Goal: Contribute content: Add original content to the website for others to see

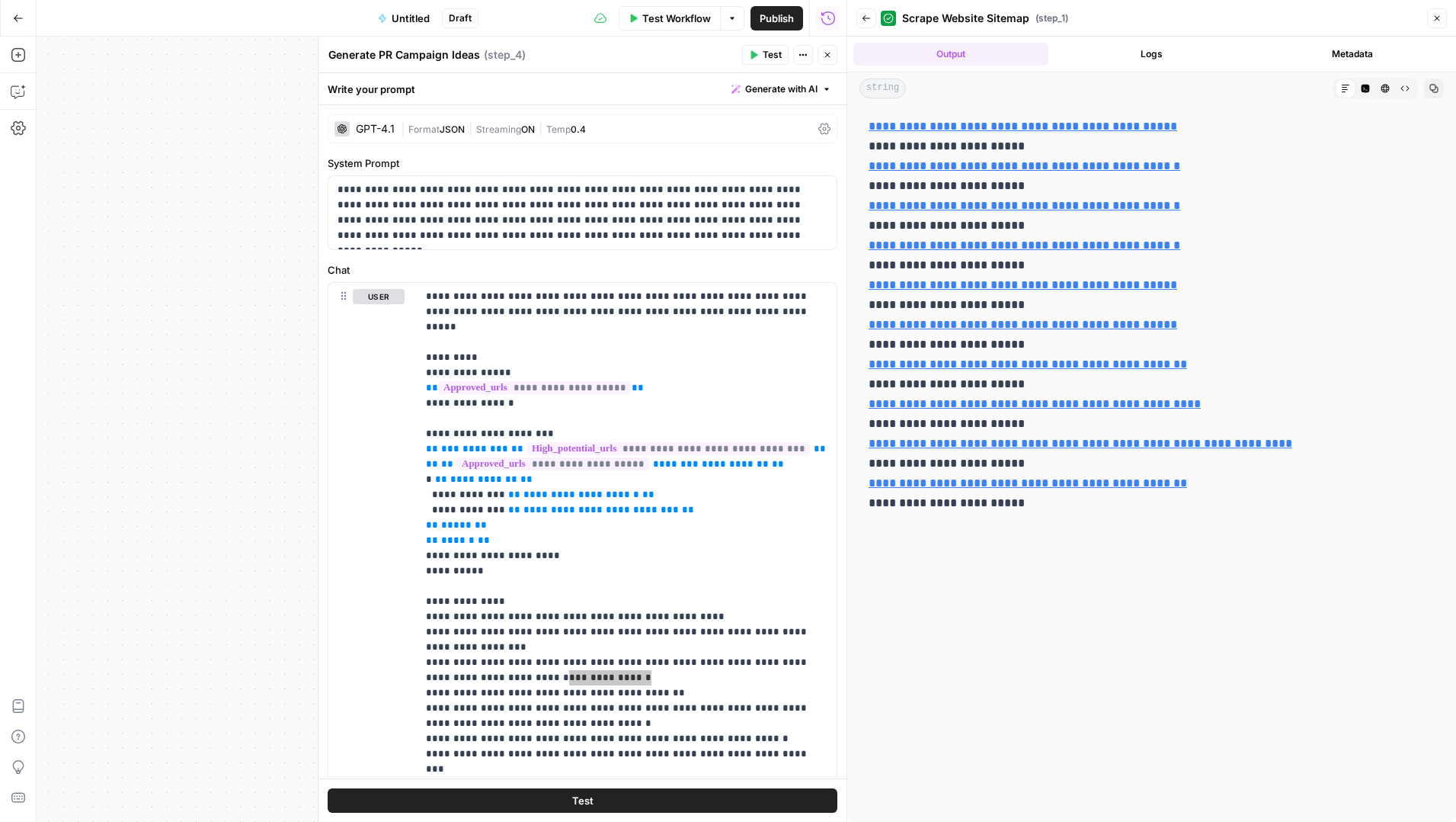
scroll to position [84, 0]
click at [18, 21] on icon "button" at bounding box center [18, 18] width 10 height 10
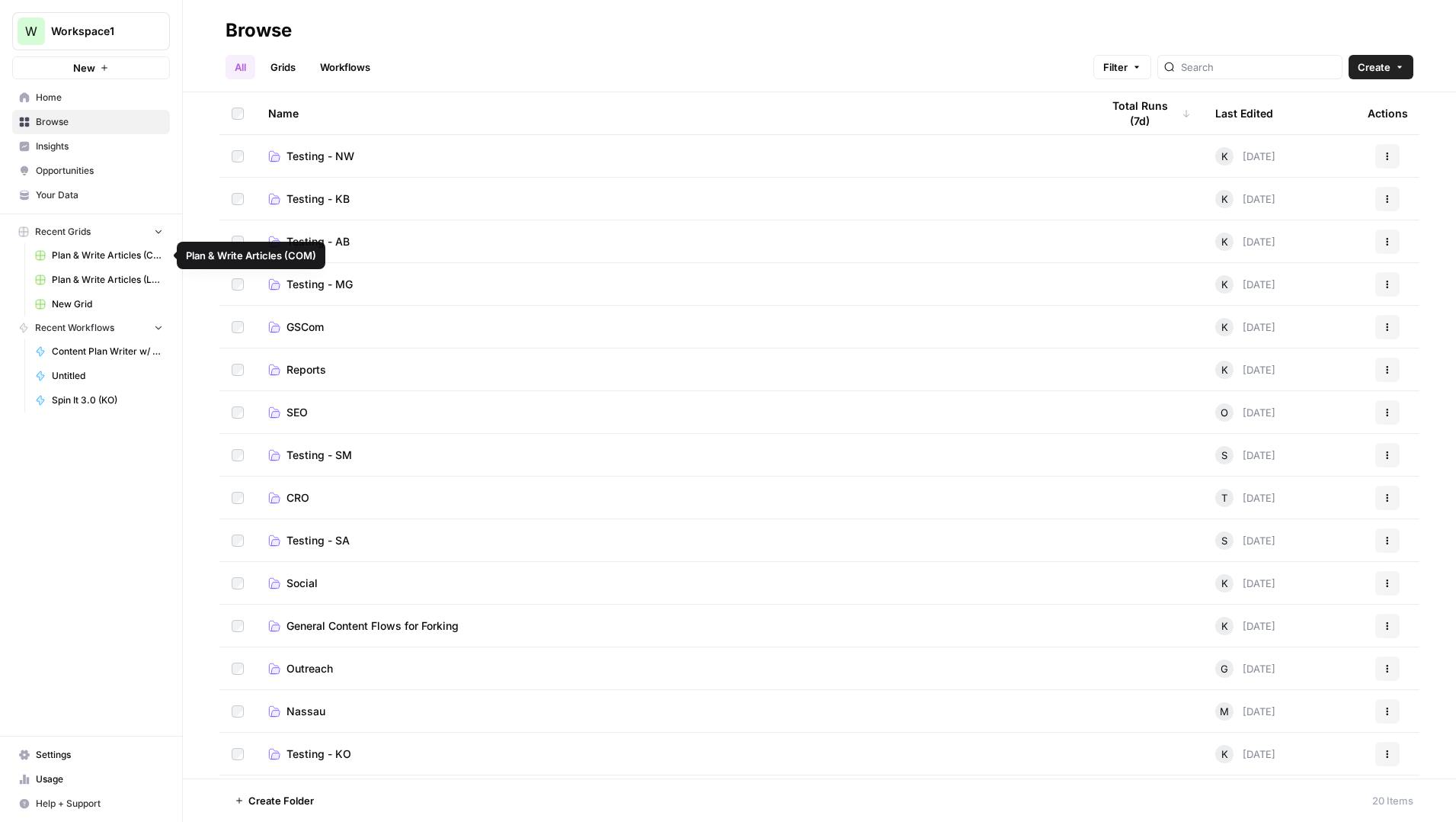
click at [107, 276] on span "Plan & Write Articles (LUSPS)" at bounding box center [107, 279] width 111 height 14
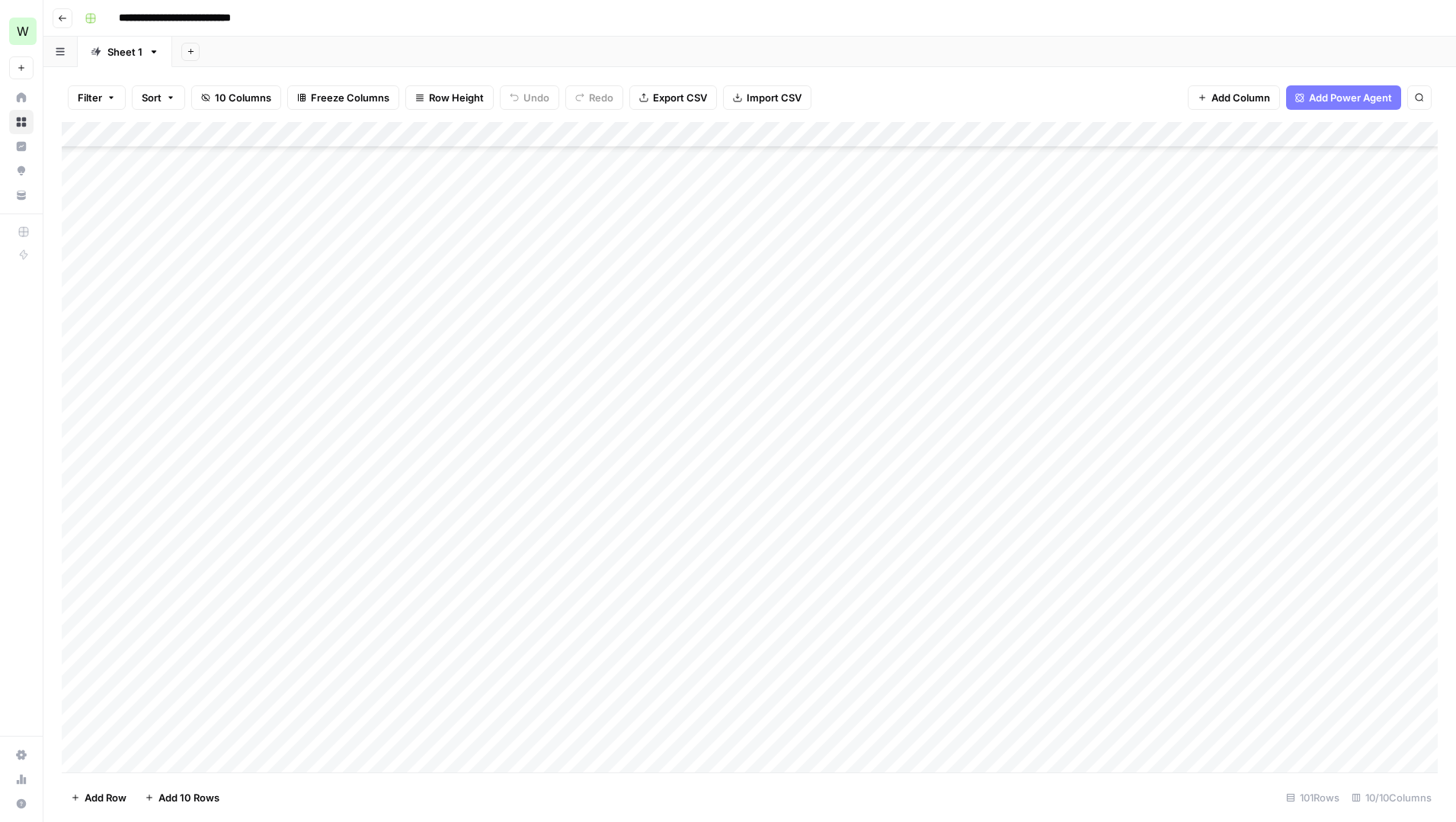
scroll to position [1234, 0]
drag, startPoint x: 351, startPoint y: 133, endPoint x: 499, endPoint y: 148, distance: 148.8
click at [499, 148] on div "Add Column" at bounding box center [749, 447] width 1376 height 650
click at [898, 222] on div "Add Column" at bounding box center [749, 447] width 1376 height 650
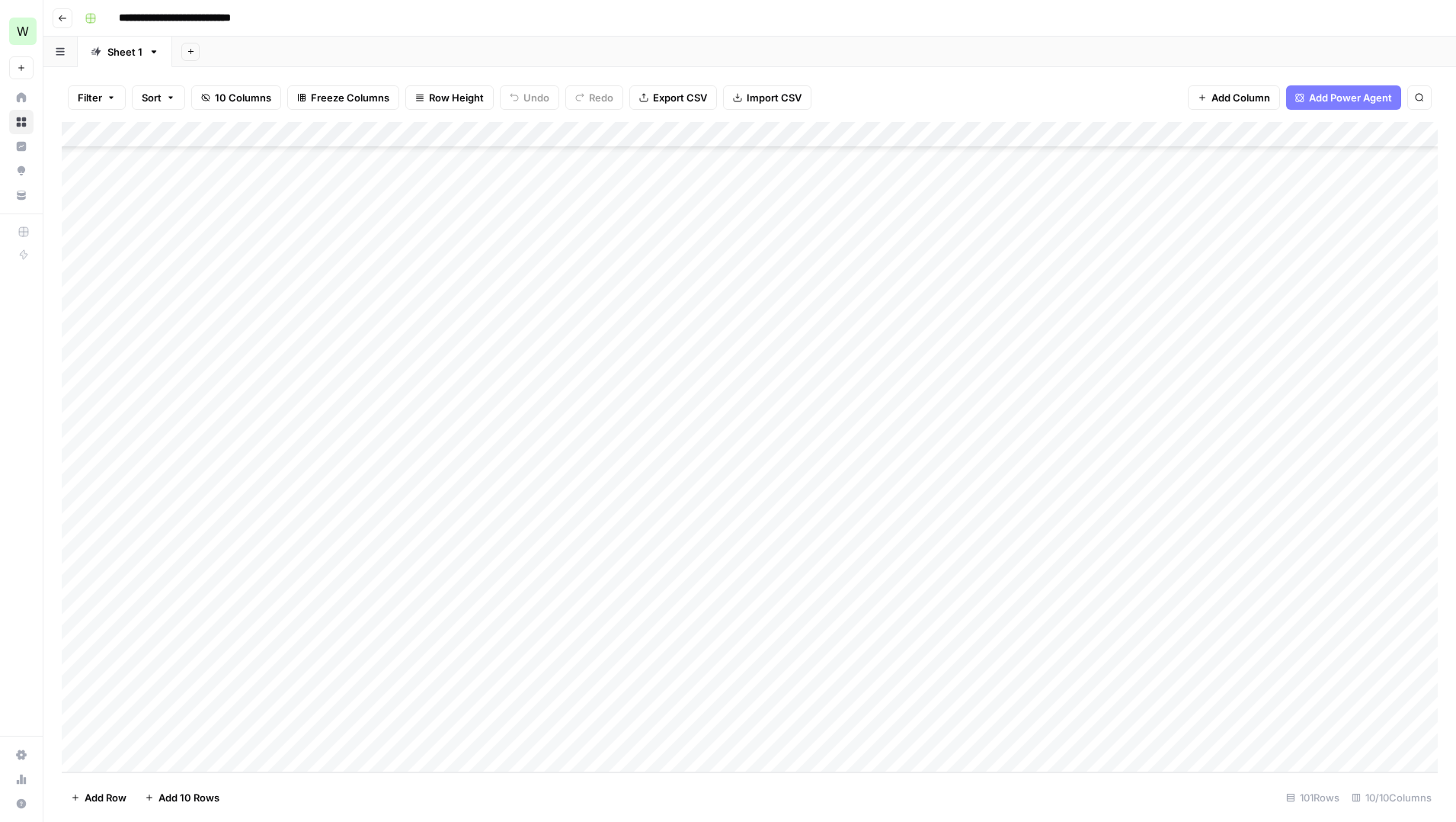
drag, startPoint x: 939, startPoint y: 231, endPoint x: 881, endPoint y: 731, distance: 503.4
click at [881, 731] on div "Add Column" at bounding box center [749, 447] width 1376 height 650
click at [578, 377] on div "Add Column" at bounding box center [749, 447] width 1376 height 650
type textarea "**********"
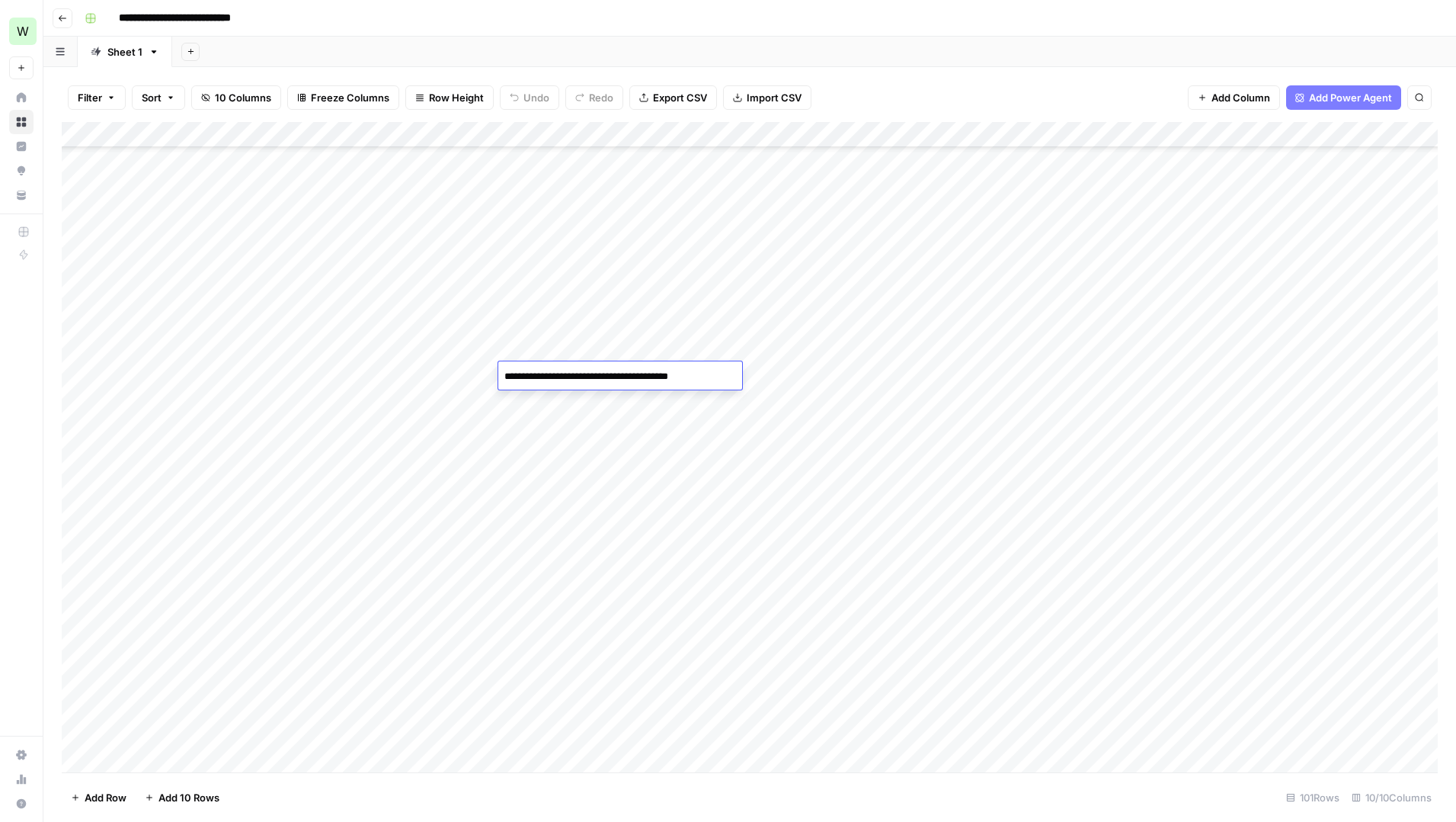
click at [756, 374] on div "Add Column" at bounding box center [749, 447] width 1376 height 650
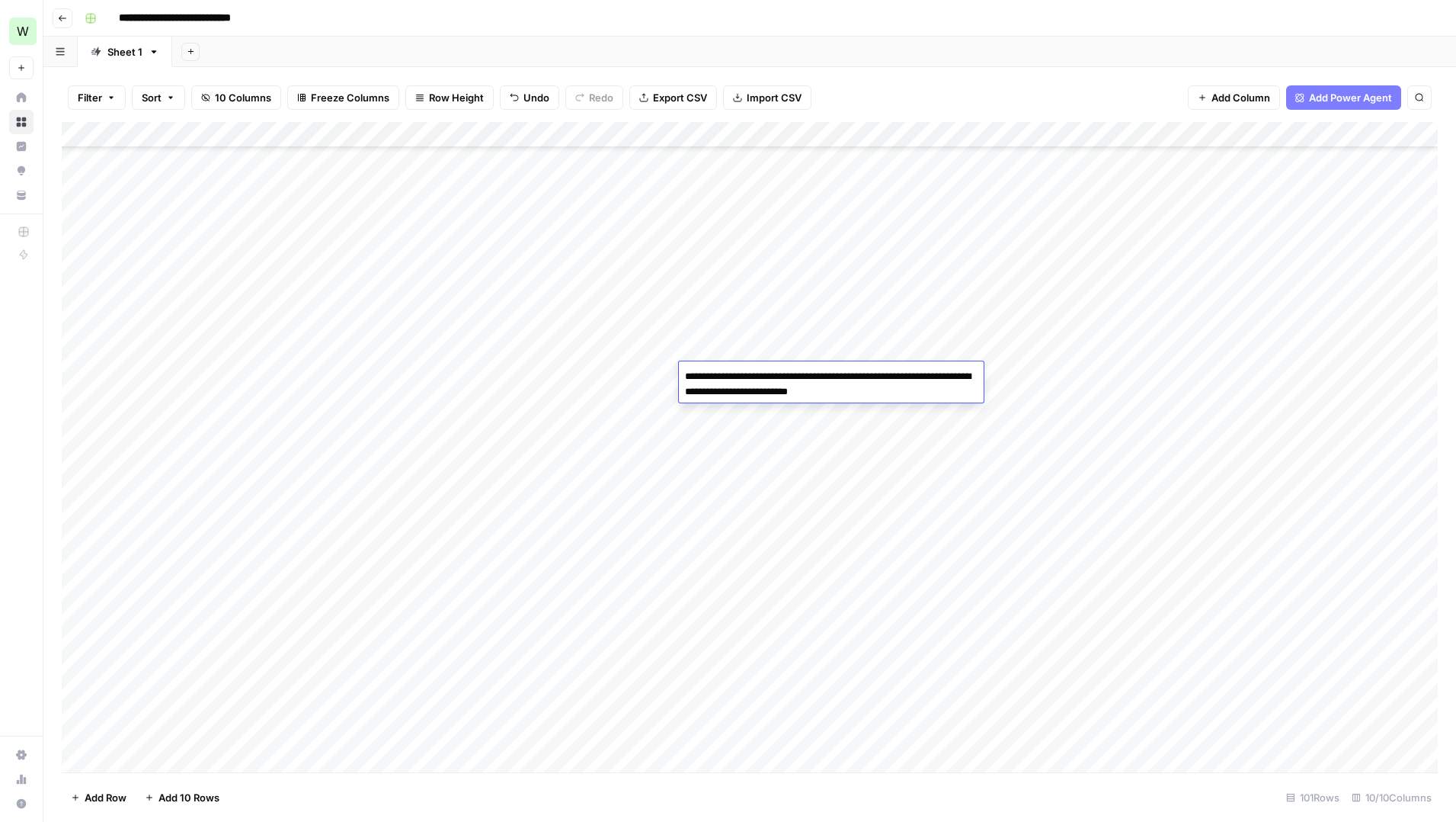
type textarea "**********"
click at [598, 388] on div "Add Column" at bounding box center [749, 447] width 1376 height 650
click at [598, 402] on div "Add Column" at bounding box center [749, 447] width 1376 height 650
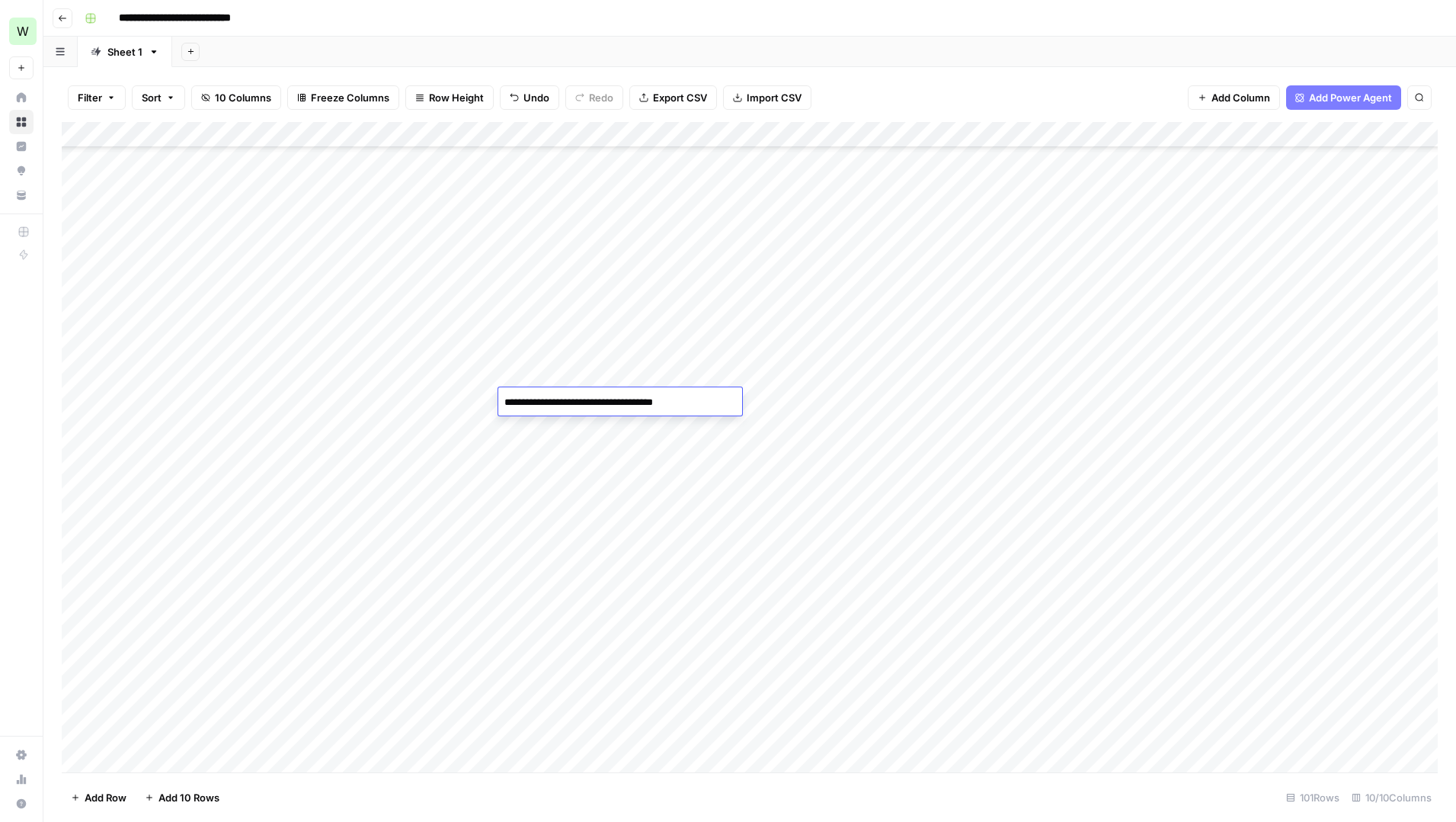
type textarea "**********"
click at [755, 404] on div "Add Column" at bounding box center [749, 447] width 1376 height 650
type textarea "*"
click at [732, 433] on div "Add Column" at bounding box center [749, 447] width 1376 height 650
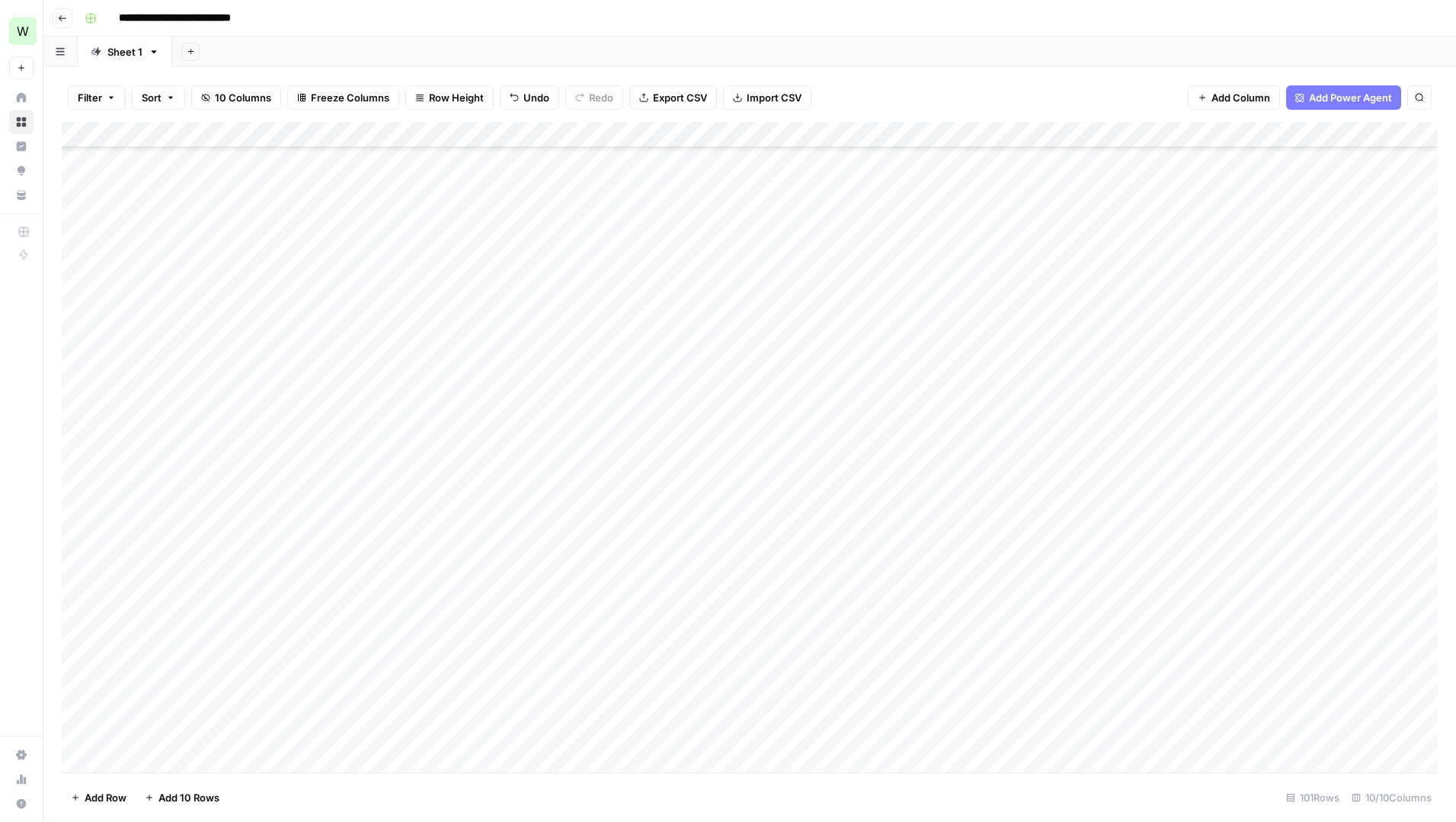
click at [722, 404] on div "Add Column" at bounding box center [749, 447] width 1376 height 650
click at [722, 404] on textarea "*" at bounding box center [801, 402] width 244 height 21
type textarea "**********"
